Goal: Information Seeking & Learning: Learn about a topic

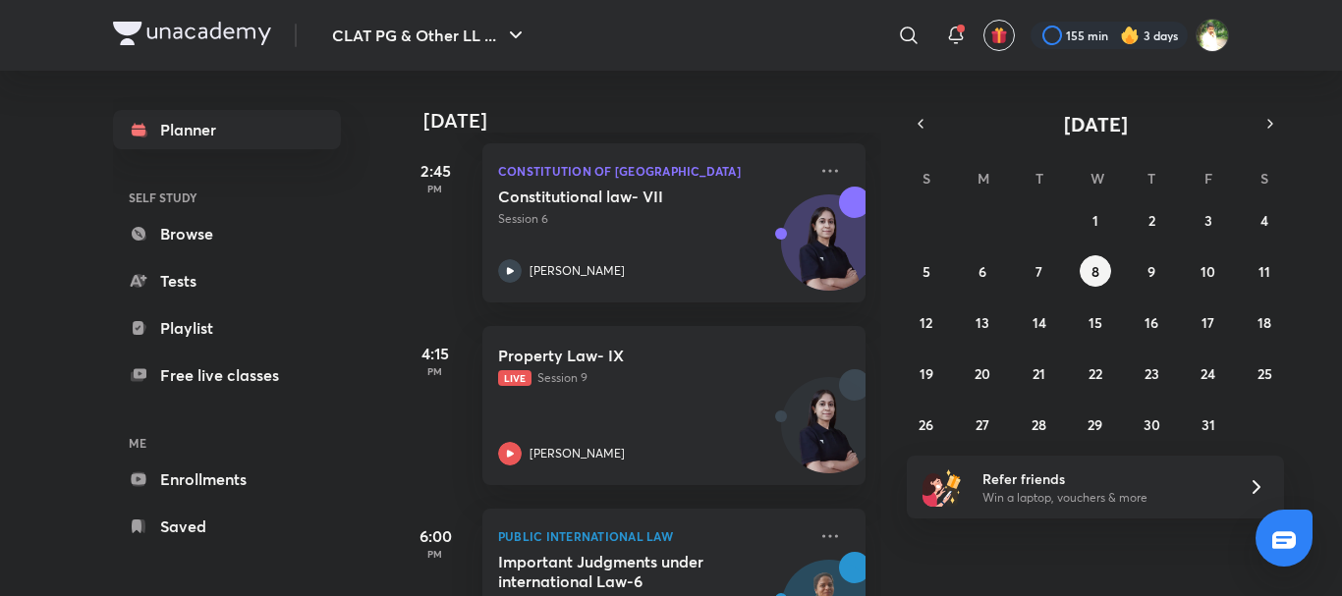
scroll to position [474, 0]
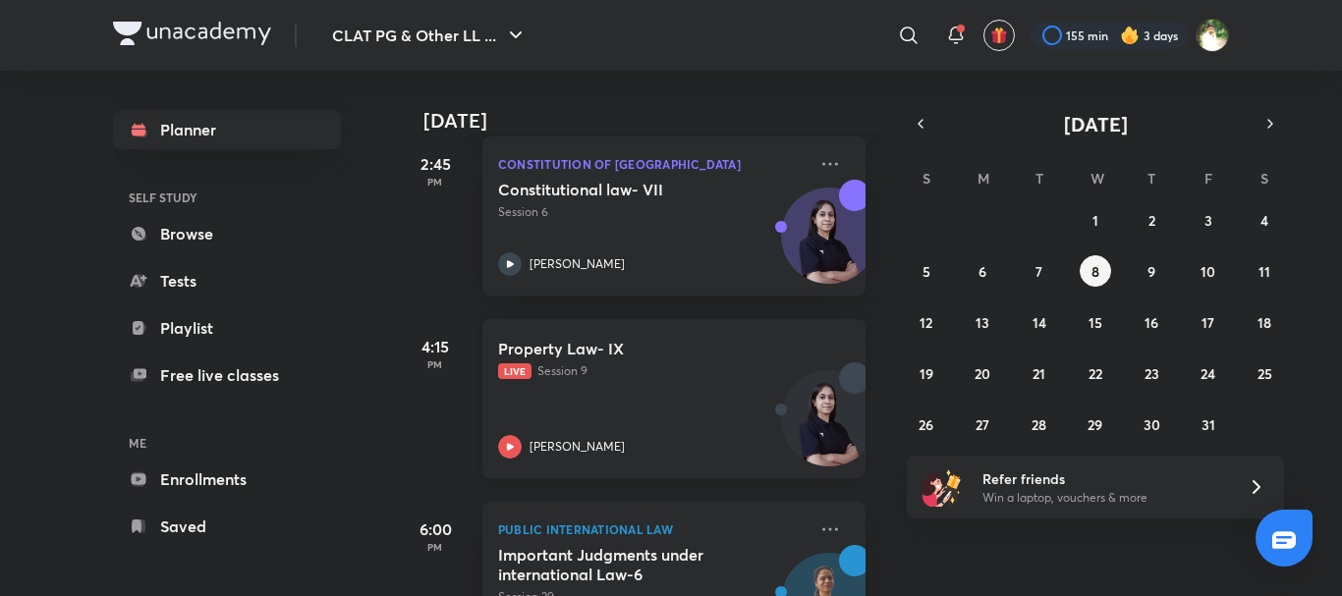
click at [605, 341] on h5 "Property Law- IX" at bounding box center [620, 349] width 245 height 20
